Goal: Ask a question

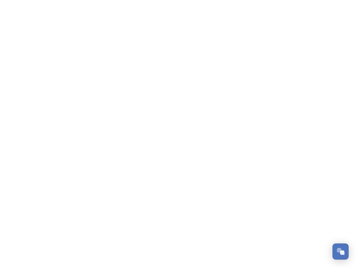
click at [341, 252] on div "Open Chat" at bounding box center [342, 252] width 4 height 4
click at [343, 189] on div "👋 Hi there - Have any questions for us? We’re here to help! Just drop us a mess…" at bounding box center [298, 159] width 101 height 139
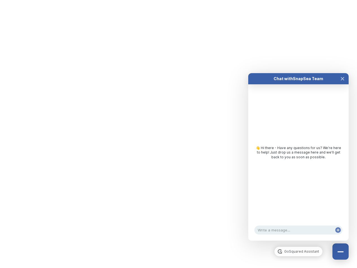
click at [299, 0] on html "/p/collection/tempest/tourism-academy-2025 Dismiss GoSquared Assistant Chat wit…" at bounding box center [178, 0] width 357 height 0
click at [299, 162] on div "👋 Hi there - Have any questions for us? We’re here to help! Just drop us a mess…" at bounding box center [298, 153] width 101 height 139
click at [343, 84] on div "👋 Hi there - Have any questions for us? We’re here to help! Just drop us a mess…" at bounding box center [298, 153] width 101 height 139
click at [338, 236] on div "Chat with SnapSea Team GoSquared Assistant 👋 Hi there - Have any questions for …" at bounding box center [298, 157] width 101 height 168
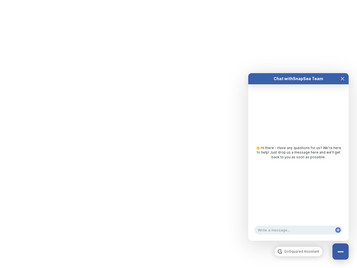
click at [179, 0] on html "/p/collection/tempest/tourism-academy-2025 Dismiss GoSquared Assistant Chat wit…" at bounding box center [178, 0] width 357 height 0
click at [174, 0] on html "/p/collection/tempest/tourism-academy-2025 Dismiss GoSquared Assistant Chat wit…" at bounding box center [178, 0] width 357 height 0
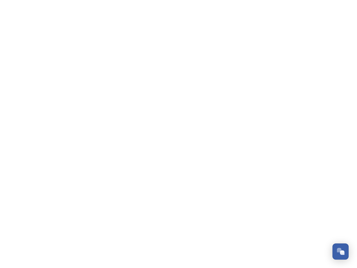
click at [341, 252] on div "Open Chat" at bounding box center [342, 252] width 4 height 4
click at [343, 189] on div "👋 Hi there - Have any questions for us? We’re here to help! Just drop us a mess…" at bounding box center [298, 159] width 101 height 139
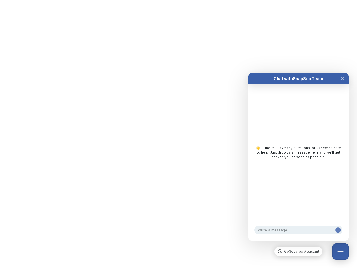
click at [299, 0] on html "/p/collection/tempest/tourism-academy-2025 Dismiss GoSquared Assistant Chat wit…" at bounding box center [178, 0] width 357 height 0
click at [299, 162] on div "👋 Hi there - Have any questions for us? We’re here to help! Just drop us a mess…" at bounding box center [298, 153] width 101 height 139
click at [343, 84] on div "👋 Hi there - Have any questions for us? We’re here to help! Just drop us a mess…" at bounding box center [298, 153] width 101 height 139
click at [338, 236] on div "Chat with SnapSea Team GoSquared Assistant 👋 Hi there - Have any questions for …" at bounding box center [298, 157] width 101 height 168
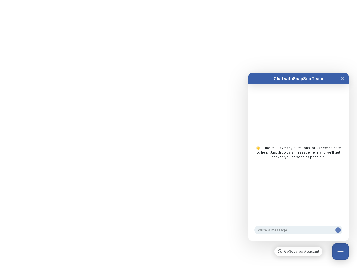
click at [179, 0] on html "/p/collection/tempest/tourism-academy-2025 Dismiss GoSquared Assistant Chat wit…" at bounding box center [178, 0] width 357 height 0
click at [174, 0] on html "/p/collection/tempest/tourism-academy-2025 Dismiss GoSquared Assistant Chat wit…" at bounding box center [178, 0] width 357 height 0
